Goal: Task Accomplishment & Management: Use online tool/utility

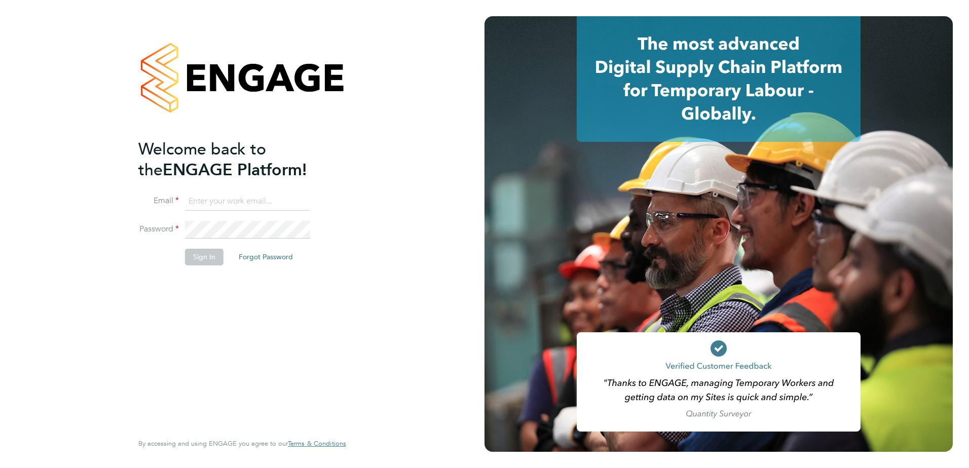
type input "Eleanor@boden-group.co.uk"
click at [194, 258] on button "Sign In" at bounding box center [204, 257] width 39 height 16
